Goal: Information Seeking & Learning: Find specific fact

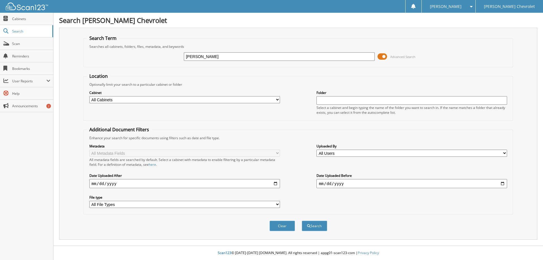
type input "[PERSON_NAME]"
click at [378, 57] on span at bounding box center [383, 56] width 10 height 8
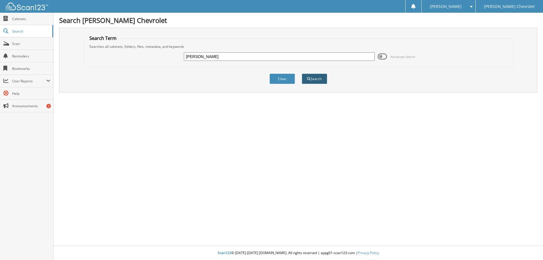
click at [316, 79] on button "Search" at bounding box center [314, 79] width 25 height 10
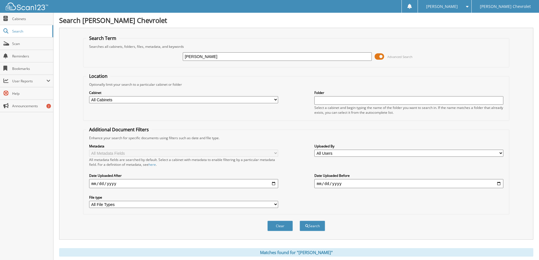
click at [378, 56] on span at bounding box center [379, 56] width 10 height 8
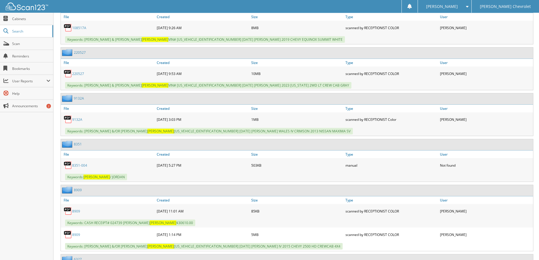
scroll to position [5699, 0]
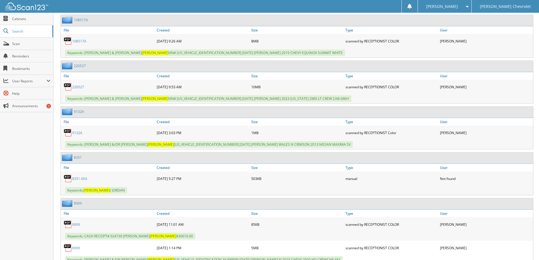
click at [82, 87] on link "220527" at bounding box center [78, 87] width 12 height 5
